Goal: Information Seeking & Learning: Learn about a topic

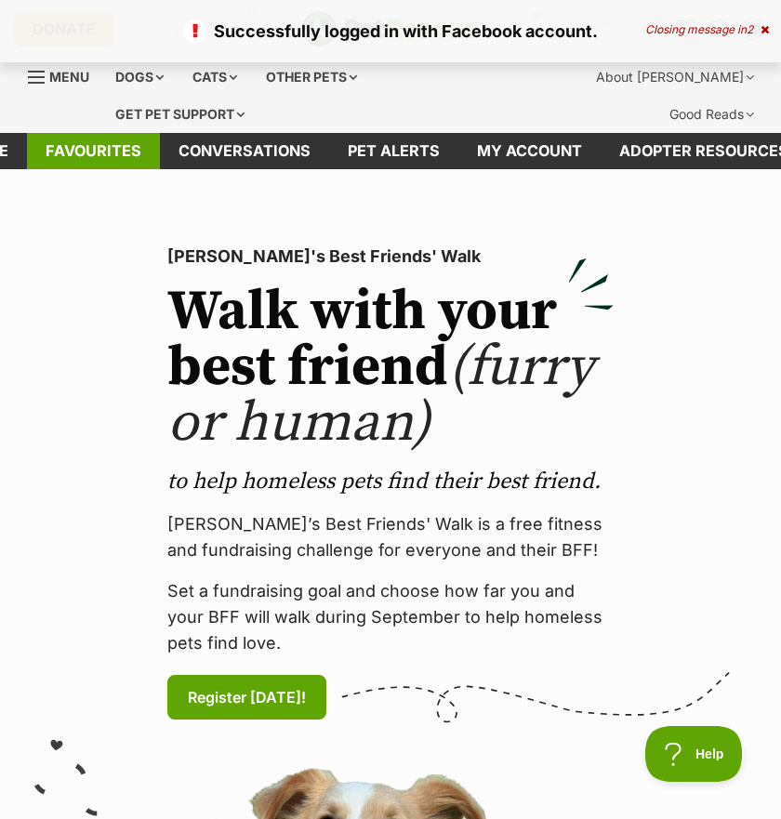
click at [135, 152] on link "Favourites" at bounding box center [93, 151] width 133 height 36
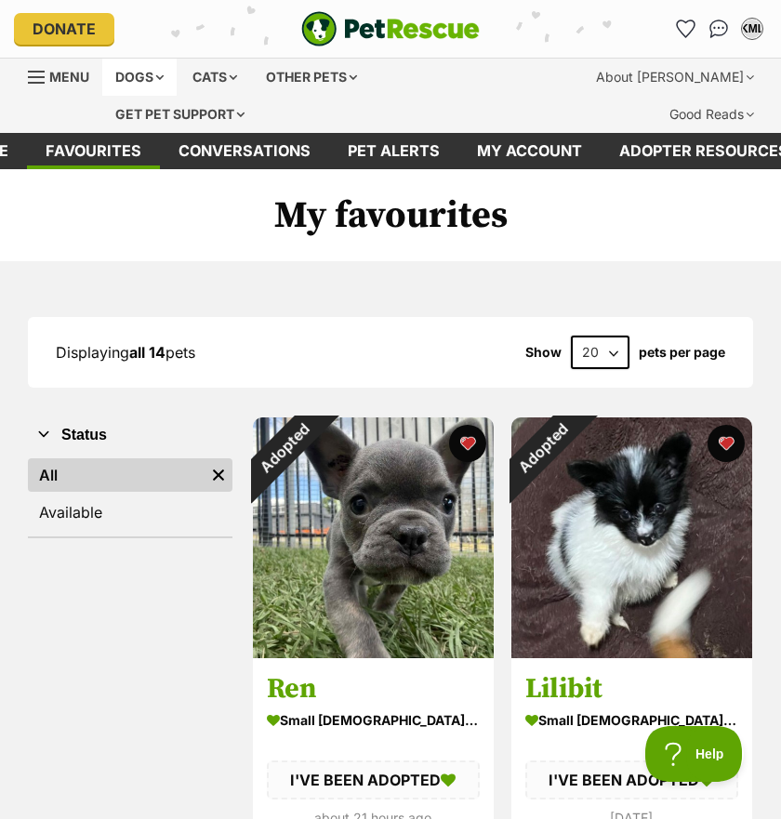
click at [152, 70] on div "Dogs" at bounding box center [139, 77] width 74 height 37
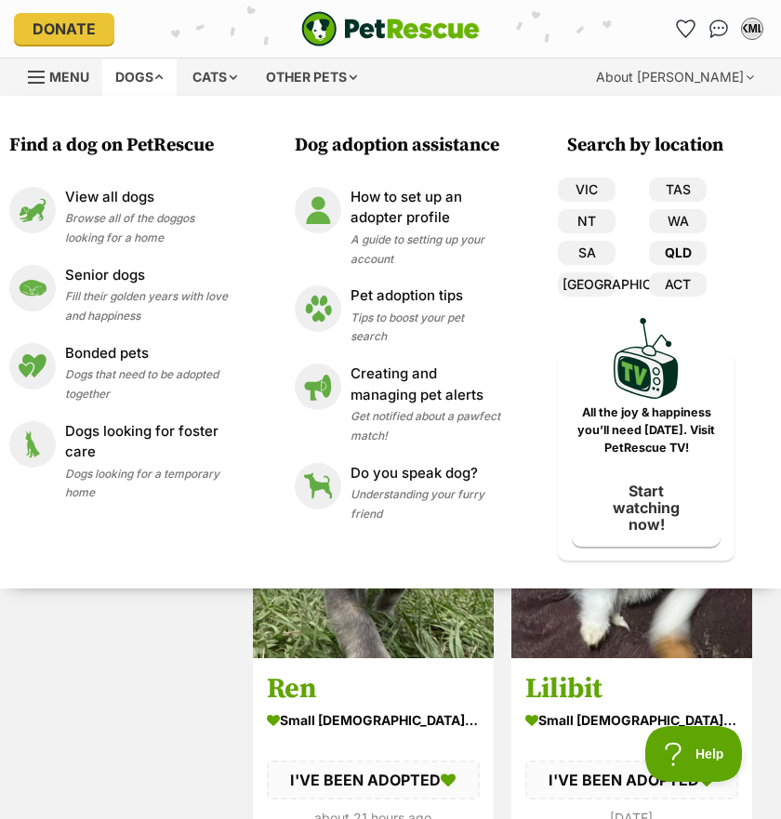
click at [688, 246] on link "QLD" at bounding box center [678, 253] width 58 height 24
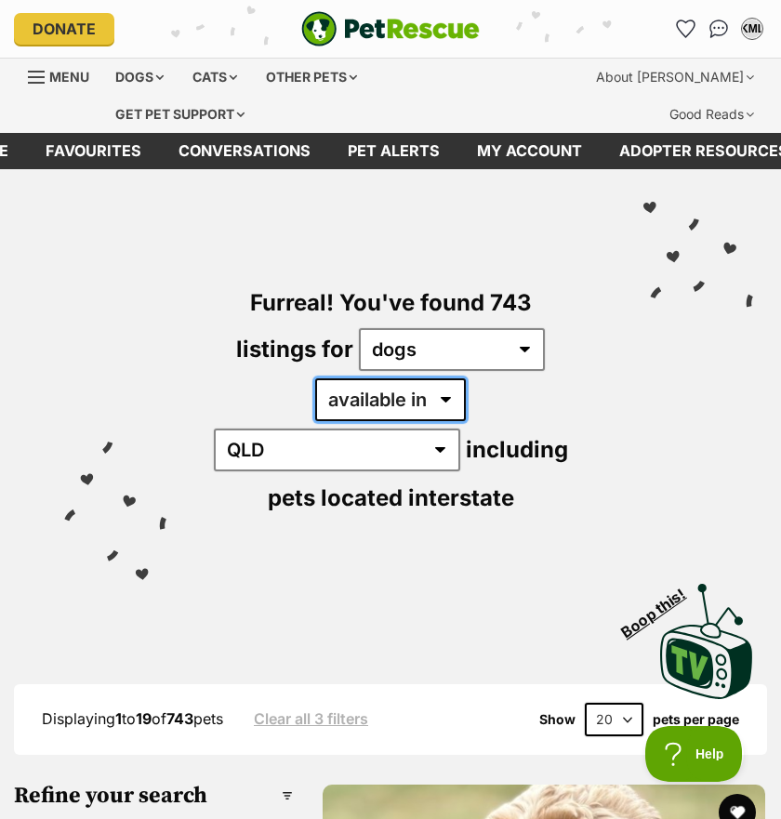
click at [368, 408] on select "available in located in" at bounding box center [390, 399] width 151 height 43
select select "disabled"
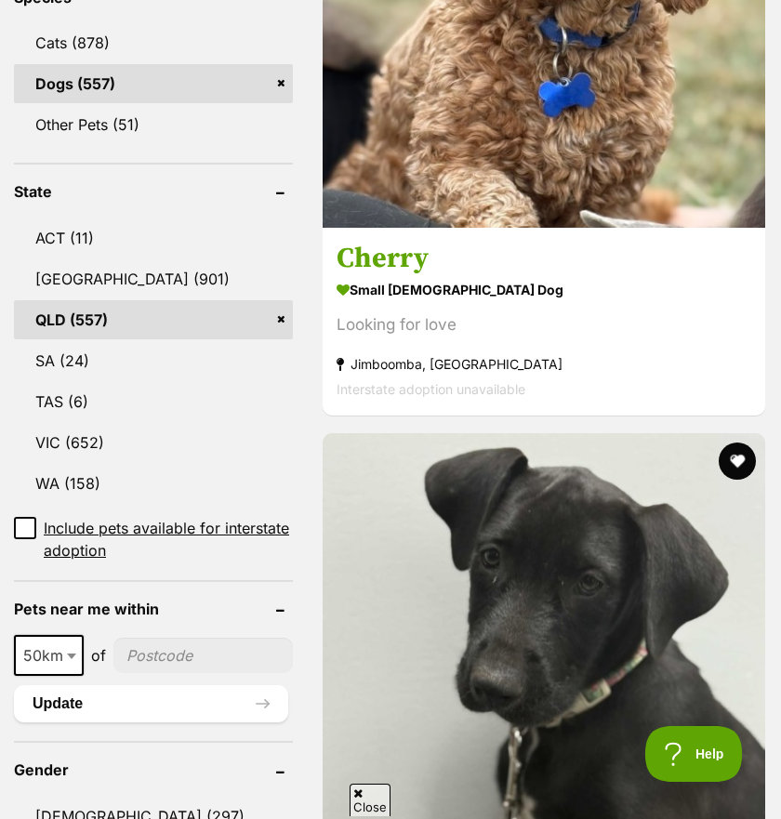
click at [159, 637] on input"] "postcode" at bounding box center [202, 654] width 179 height 35
type input"] "4116"
click at [226, 685] on button "Update" at bounding box center [151, 703] width 274 height 37
click at [146, 685] on button "Update" at bounding box center [151, 703] width 274 height 37
click at [491, 706] on span "Close" at bounding box center [501, 709] width 50 height 19
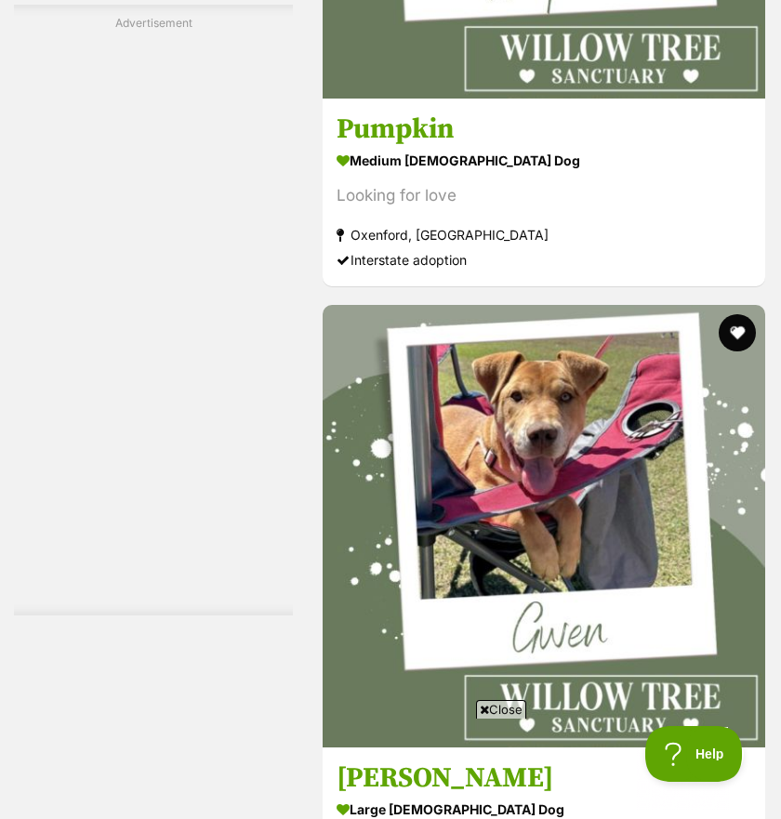
scroll to position [6157, 0]
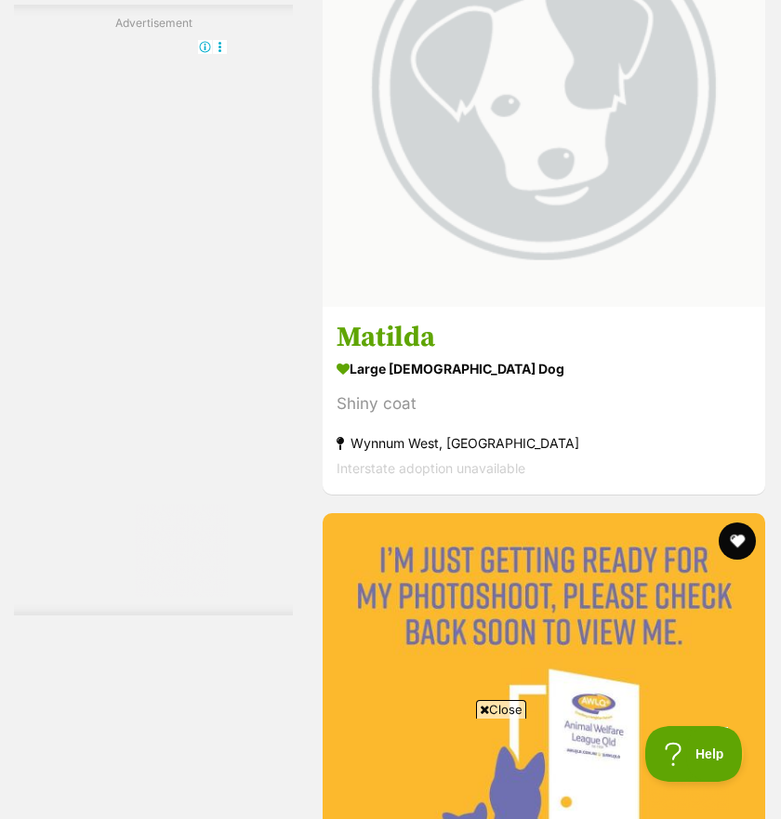
scroll to position [3403, 0]
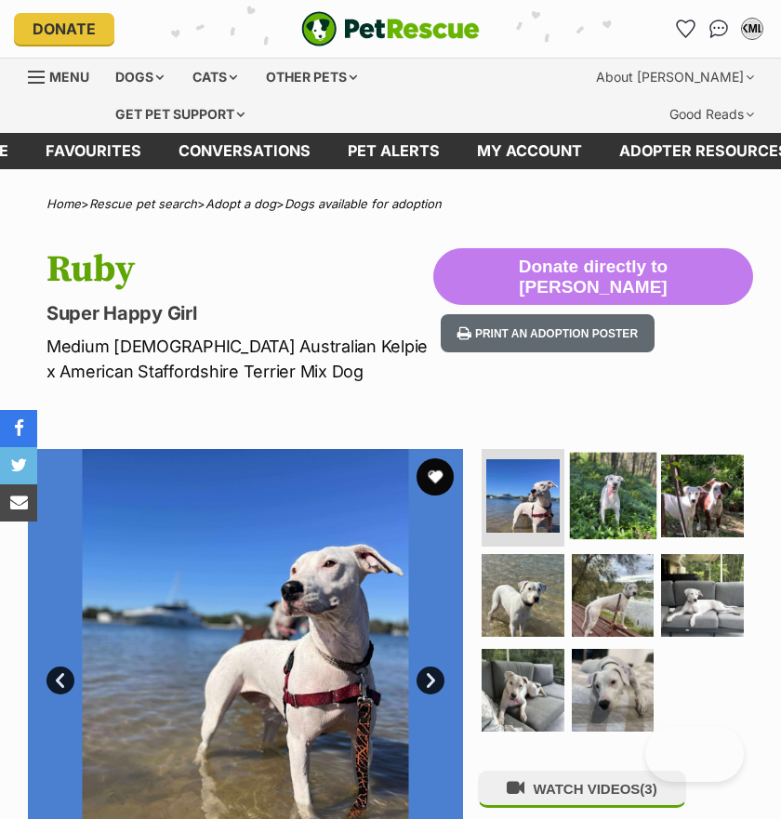
click at [622, 512] on img at bounding box center [612, 495] width 86 height 86
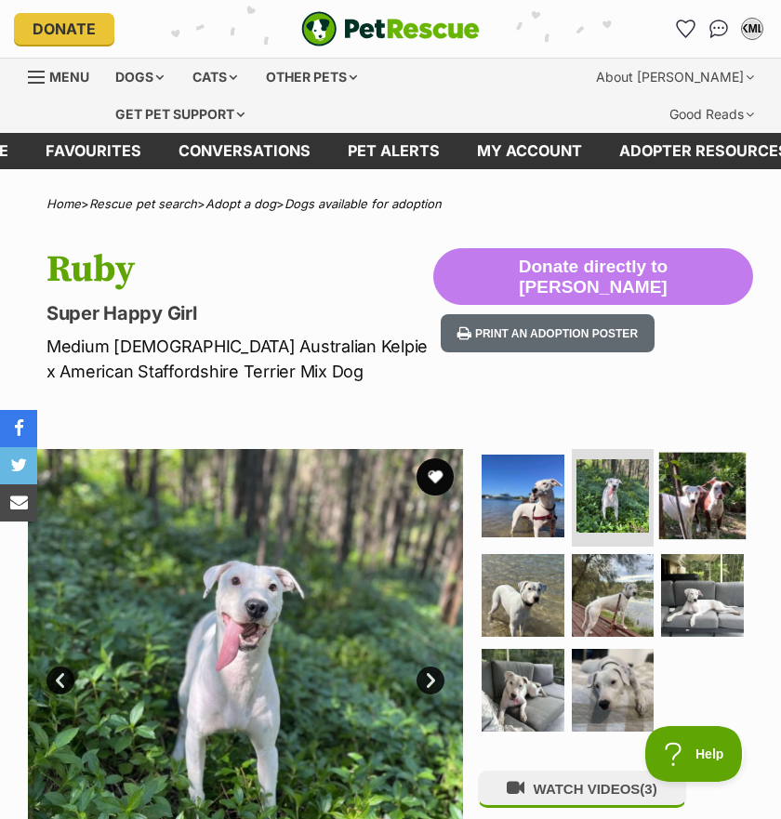
click at [675, 512] on img at bounding box center [702, 495] width 86 height 86
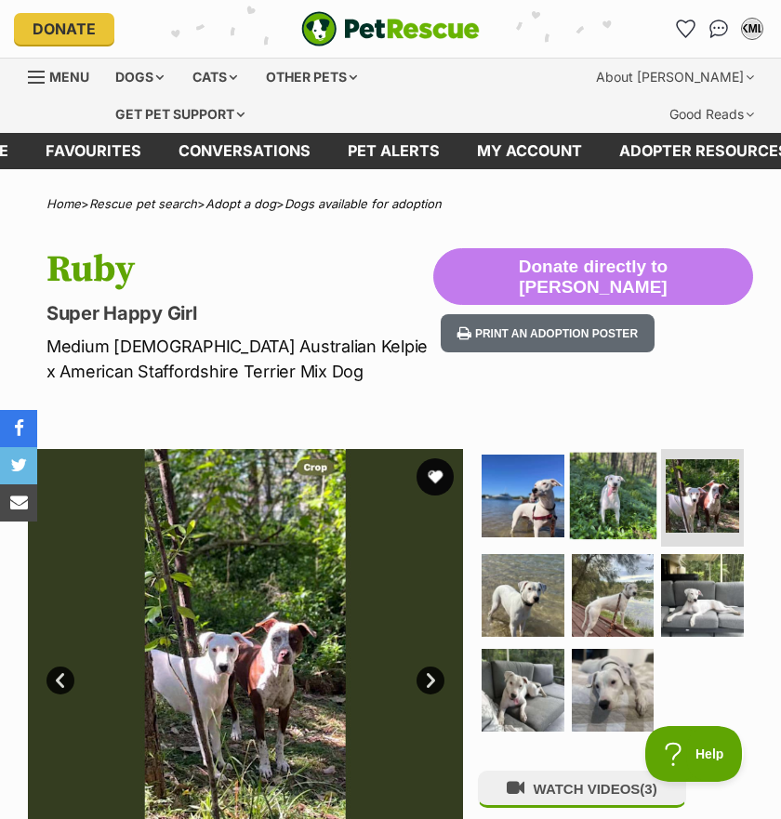
click at [624, 504] on img at bounding box center [612, 495] width 86 height 86
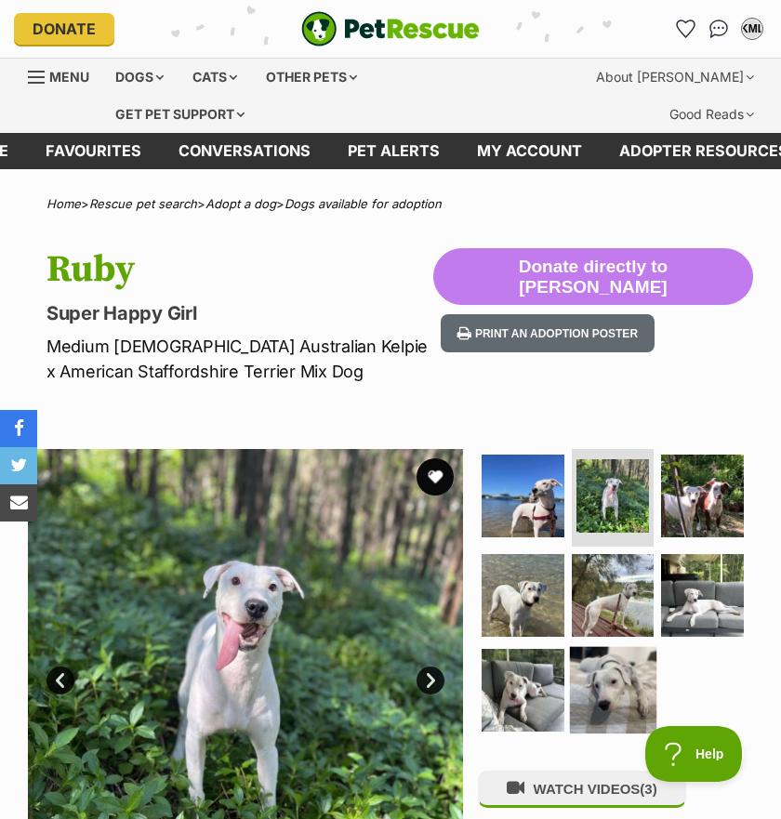
click at [584, 699] on img at bounding box center [612, 690] width 86 height 86
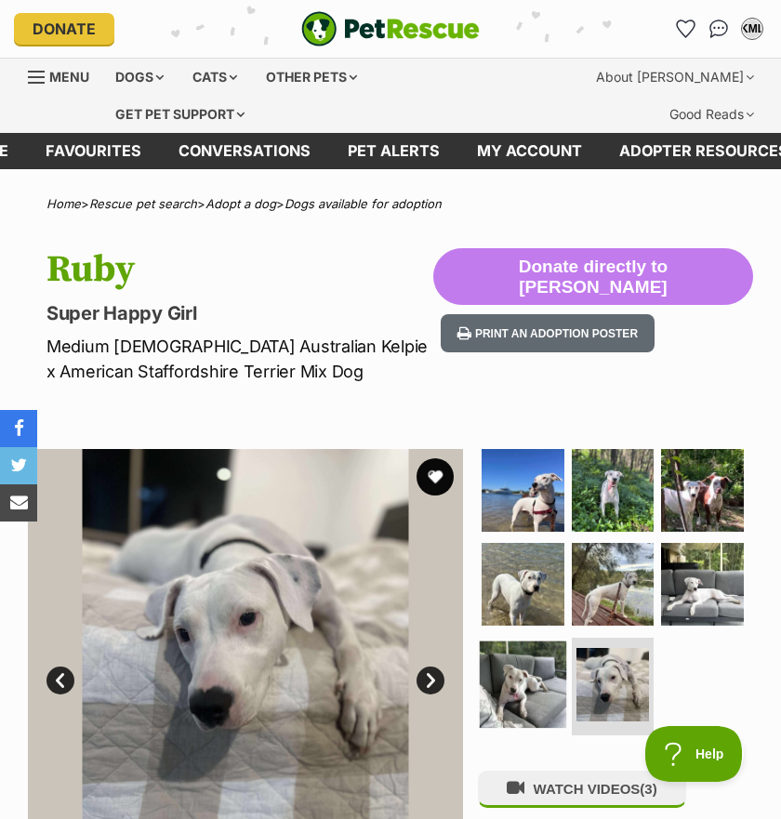
click at [520, 696] on img at bounding box center [522, 684] width 86 height 86
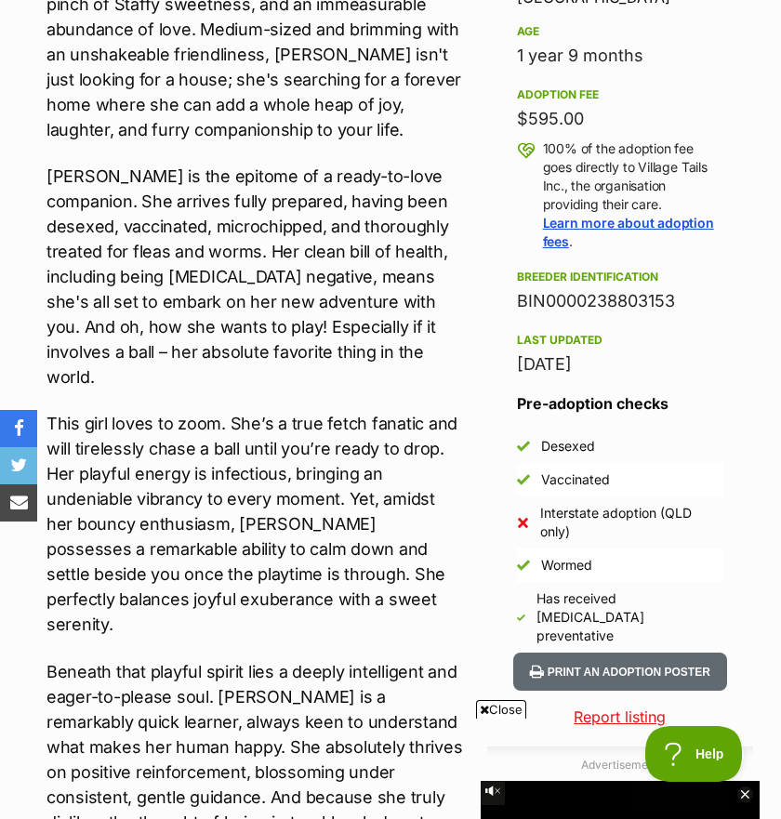
scroll to position [1197, 0]
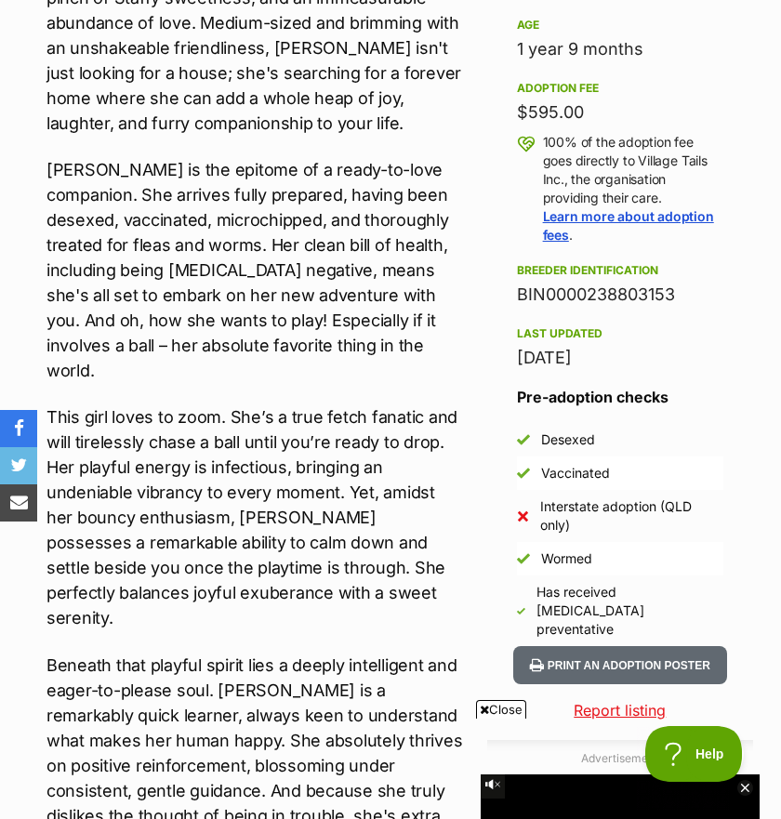
click at [482, 704] on icon at bounding box center [483, 709] width 9 height 12
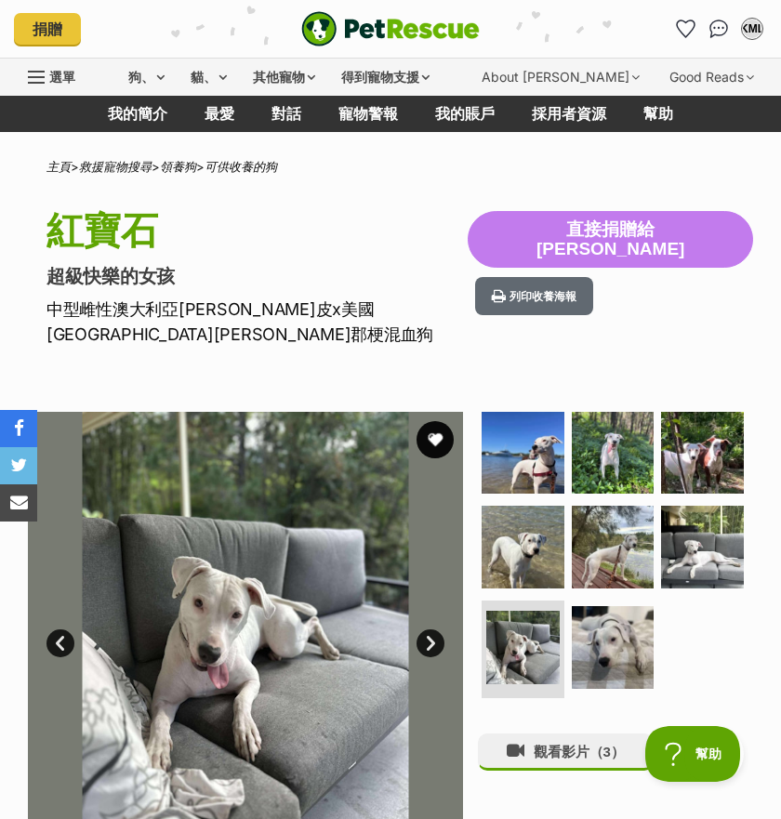
scroll to position [0, 0]
click at [424, 419] on button "最喜歡的" at bounding box center [434, 439] width 41 height 41
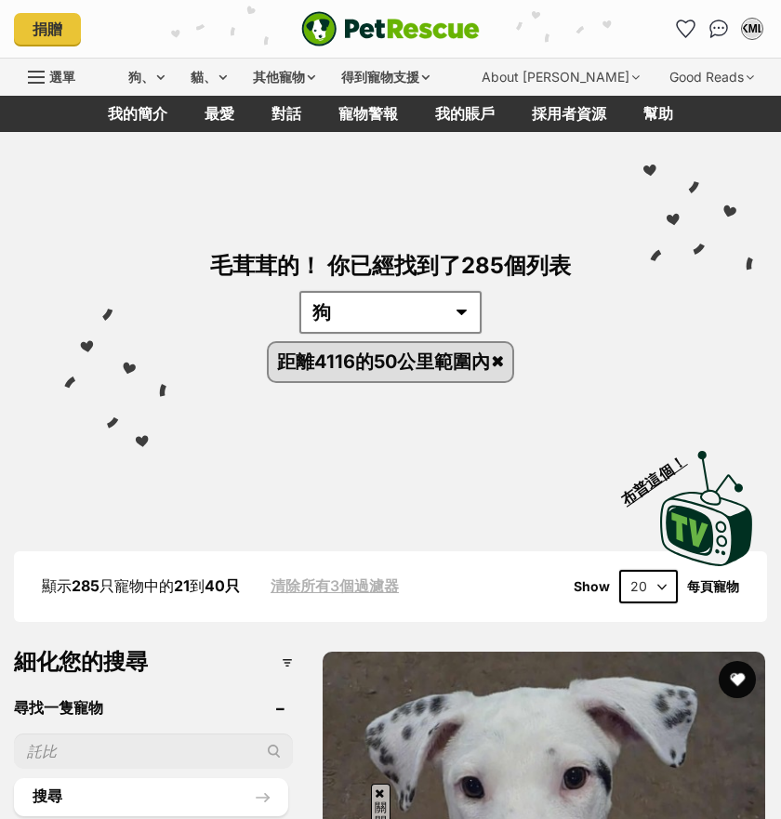
scroll to position [3100, 0]
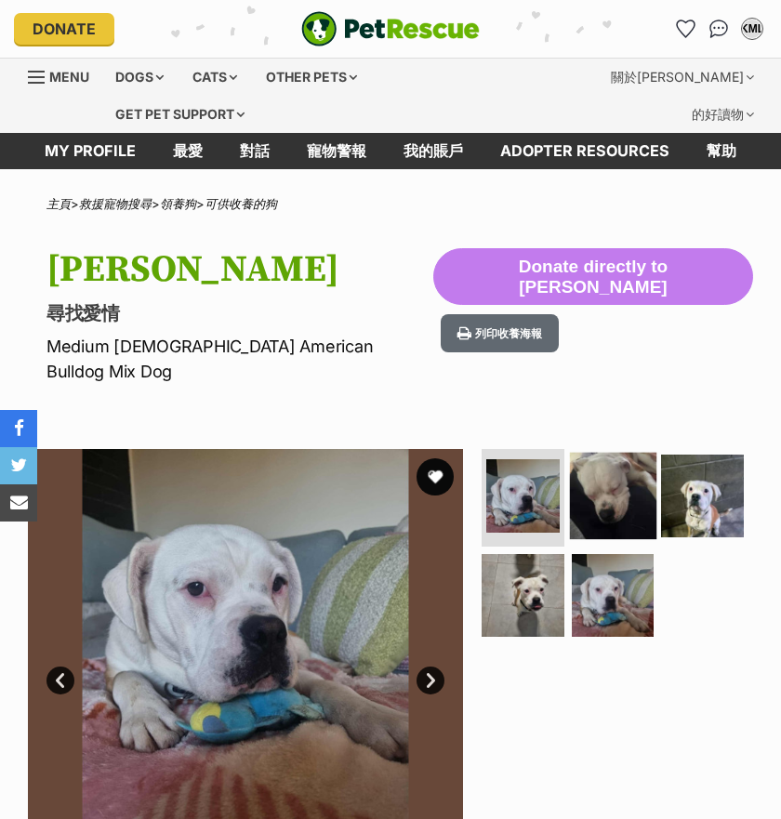
click at [605, 452] on img at bounding box center [612, 495] width 86 height 86
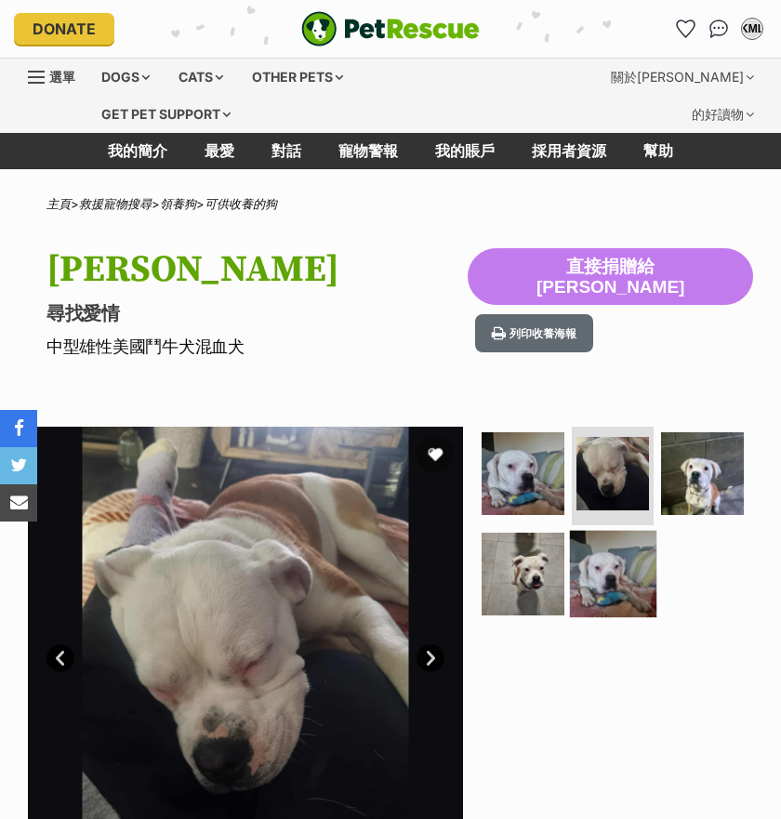
click at [626, 530] on img at bounding box center [612, 573] width 86 height 86
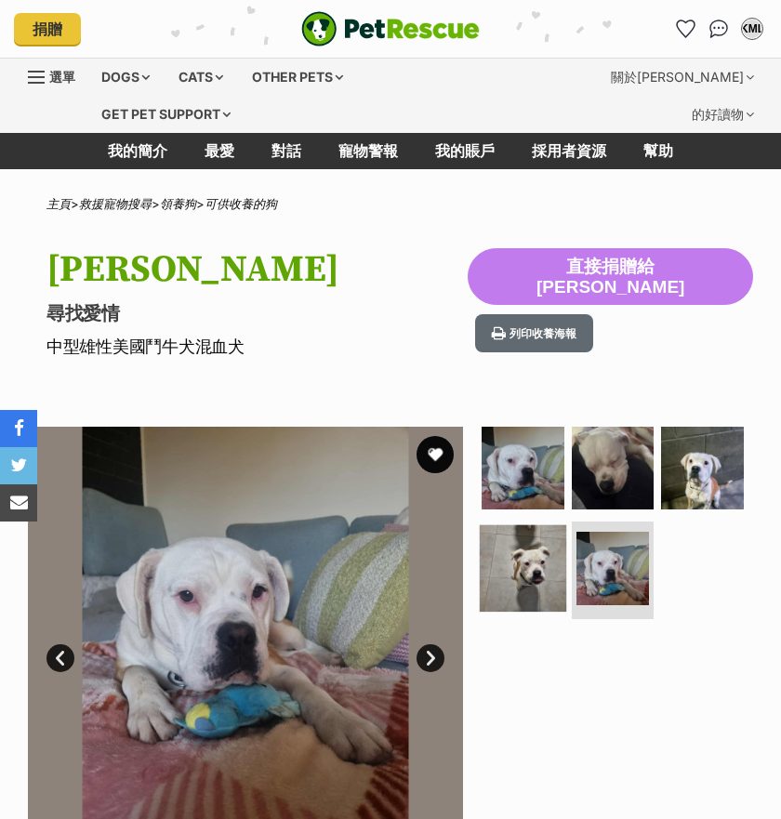
click at [511, 529] on img at bounding box center [522, 567] width 86 height 86
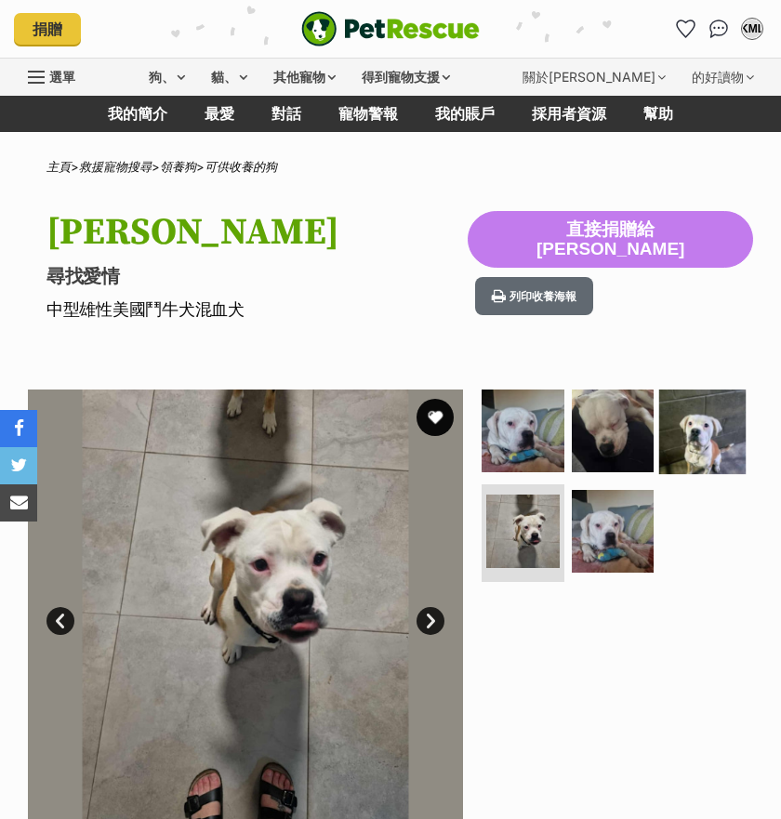
click at [680, 440] on img at bounding box center [702, 430] width 86 height 86
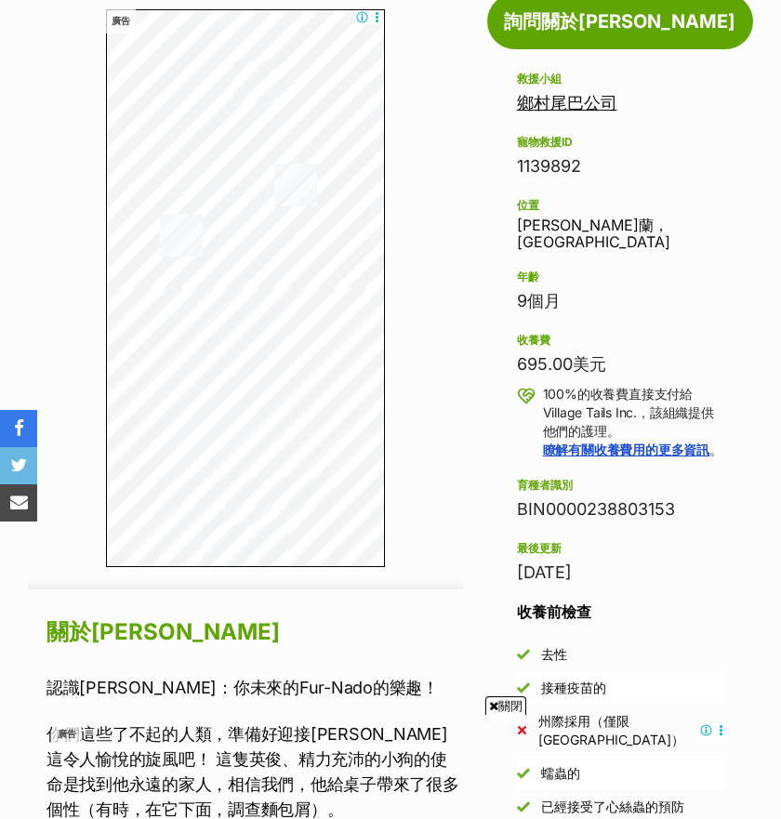
click at [493, 703] on icon at bounding box center [493, 706] width 9 height 12
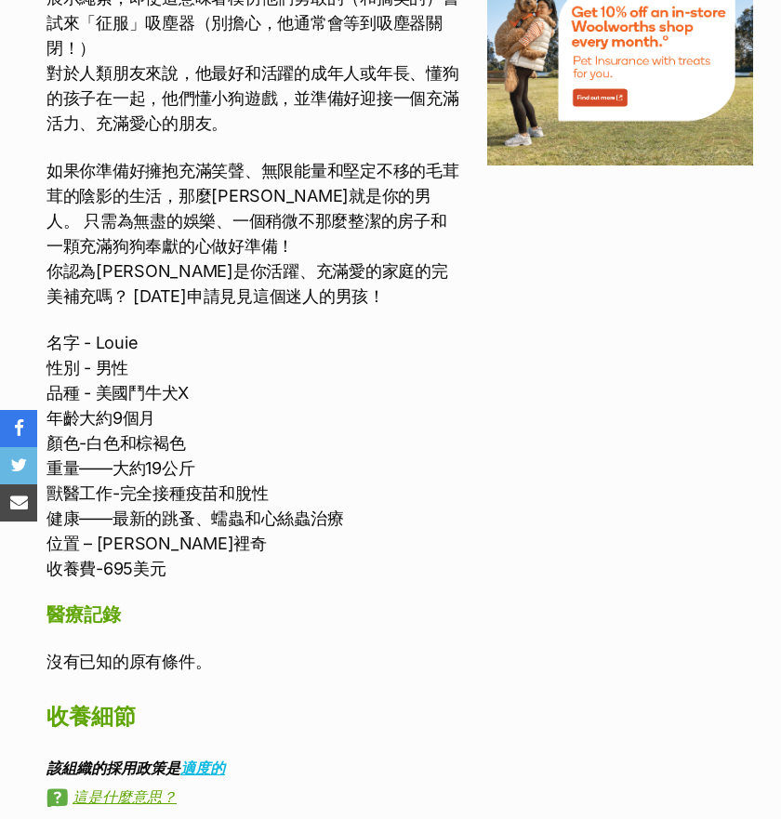
scroll to position [2119, 0]
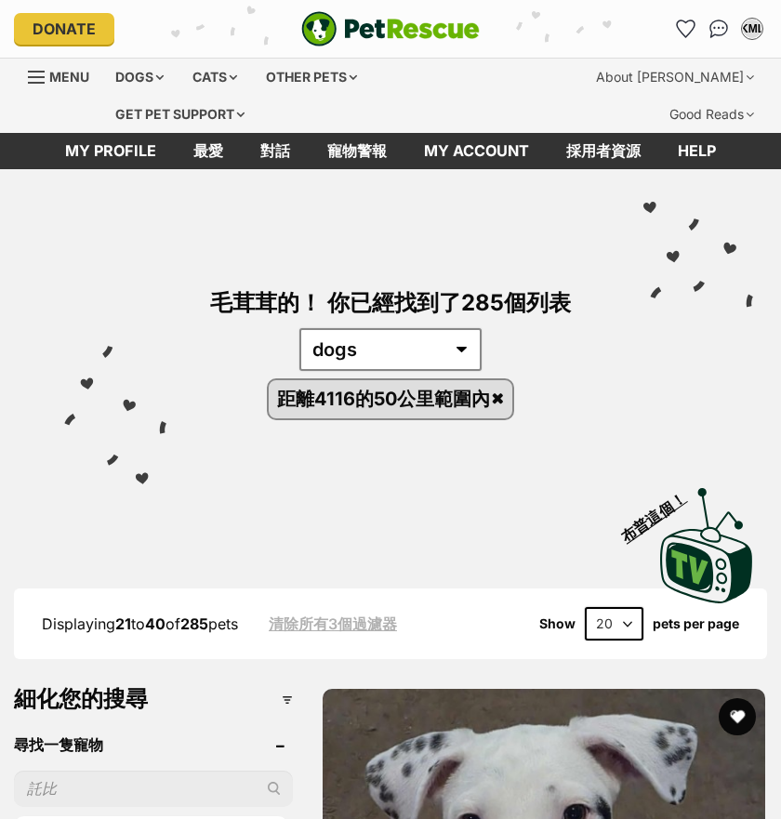
scroll to position [3100, 0]
